Goal: Information Seeking & Learning: Learn about a topic

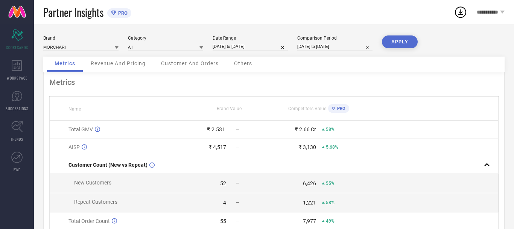
click at [17, 73] on div "WORKSPACE" at bounding box center [17, 70] width 34 height 30
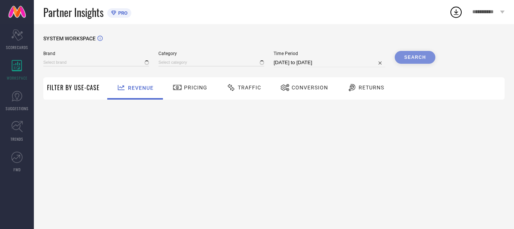
type input "MORCHARI"
type input "All"
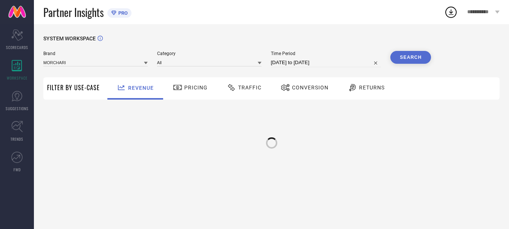
click at [208, 91] on div "Pricing" at bounding box center [189, 88] width 53 height 22
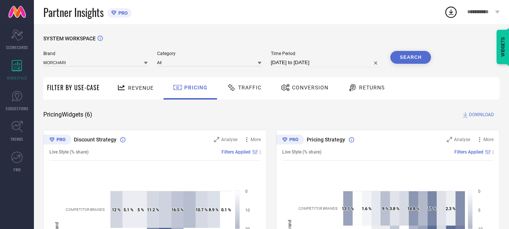
click at [246, 91] on div "Traffic" at bounding box center [244, 87] width 38 height 13
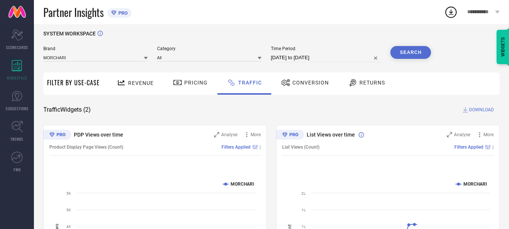
scroll to position [75, 0]
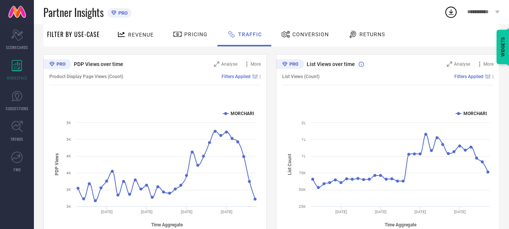
click at [308, 33] on span "Conversion" at bounding box center [310, 34] width 37 height 6
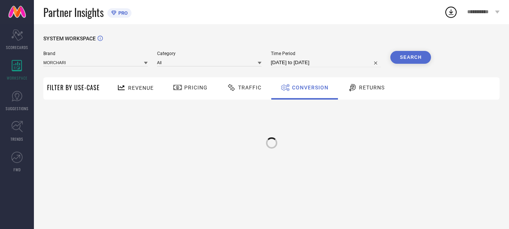
scroll to position [0, 0]
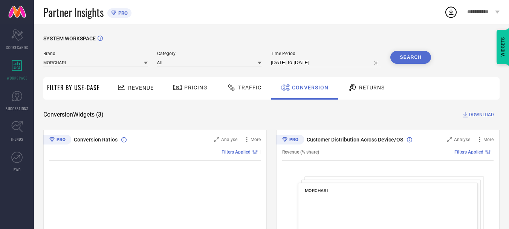
click at [249, 82] on div "Traffic" at bounding box center [244, 87] width 38 height 13
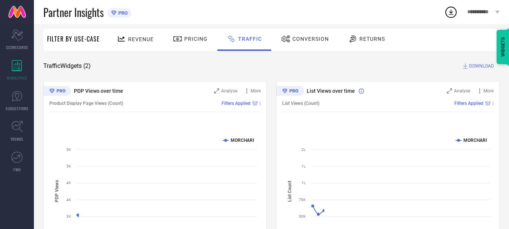
scroll to position [101, 0]
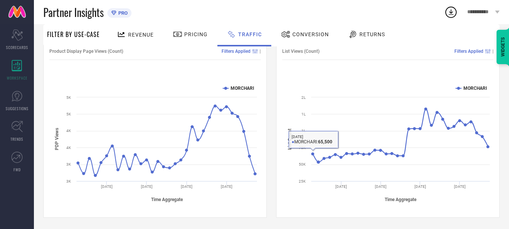
click at [302, 38] on div "Conversion" at bounding box center [305, 34] width 52 height 13
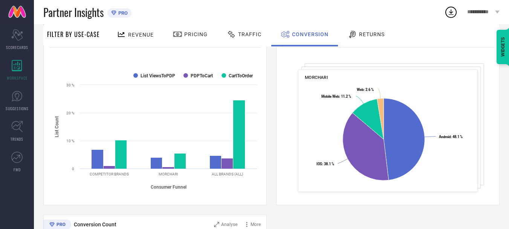
scroll to position [75, 0]
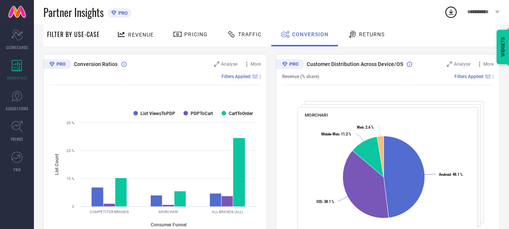
click at [377, 26] on div "Returns" at bounding box center [366, 35] width 56 height 22
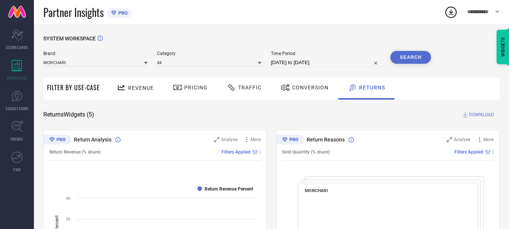
scroll to position [113, 0]
